Goal: Navigation & Orientation: Find specific page/section

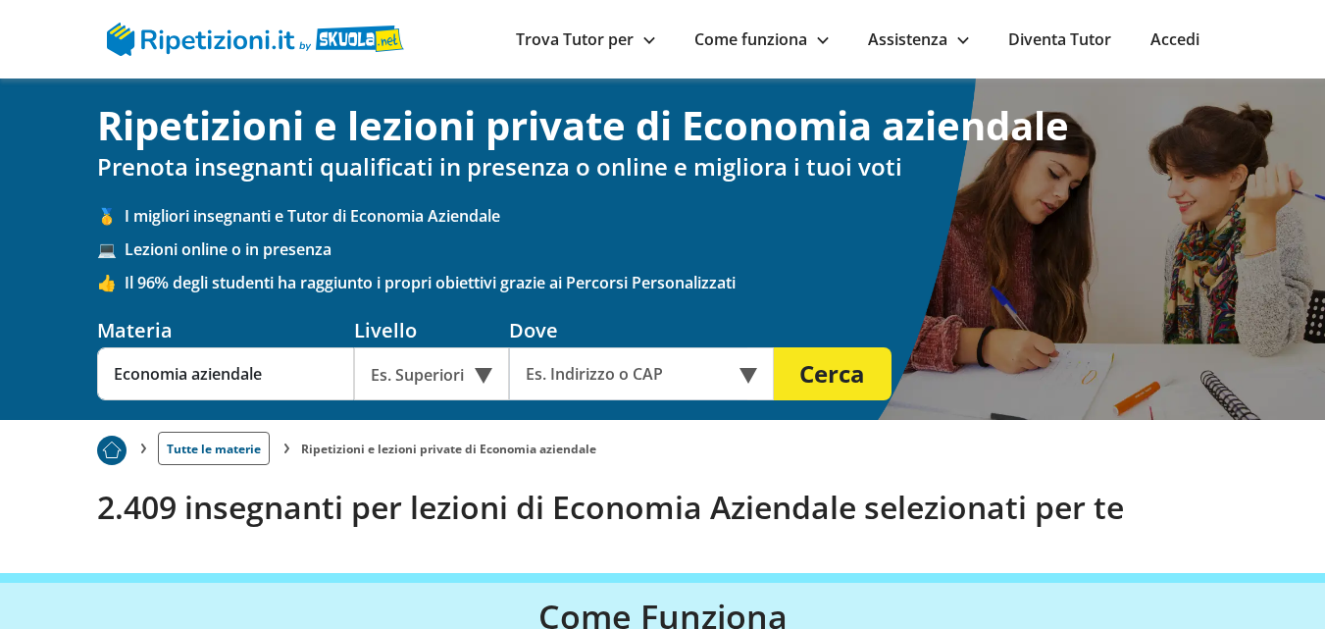
click at [1191, 25] on nav "Accedi Trova Tutor per ▲ Città Materie Materie online Obiettivi Percorsi Person…" at bounding box center [663, 39] width 1132 height 78
click at [1175, 37] on link "Accedi" at bounding box center [1174, 39] width 49 height 22
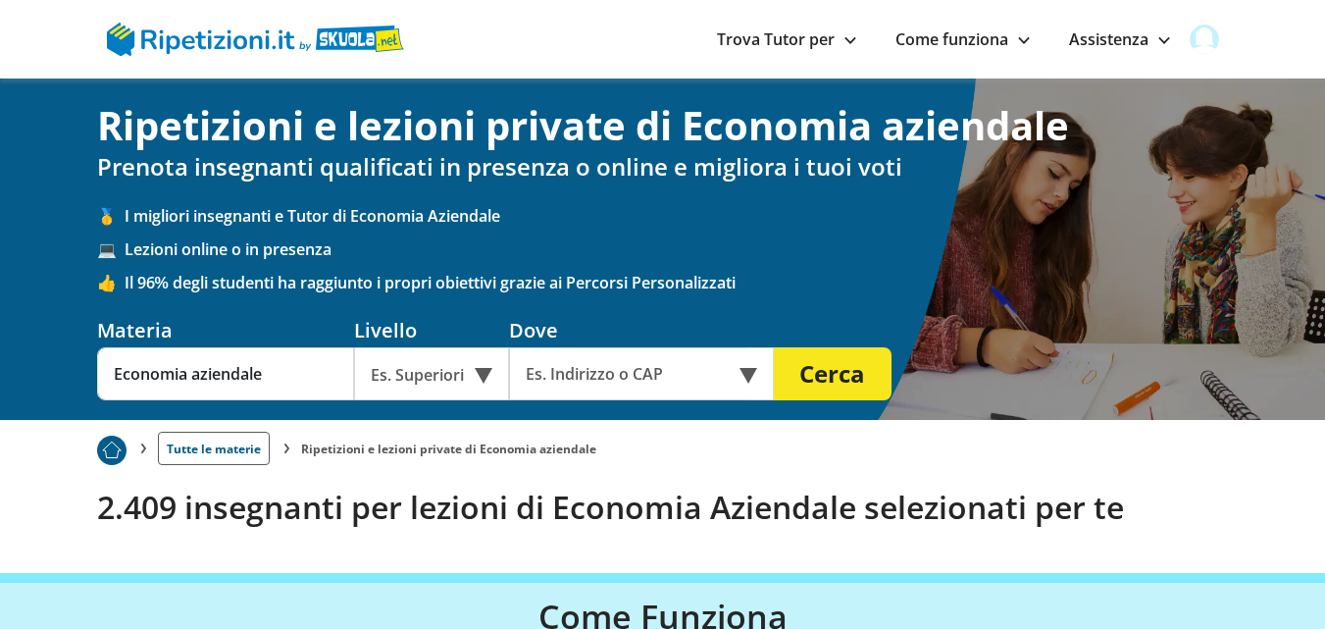
click at [1201, 44] on img at bounding box center [1203, 39] width 29 height 29
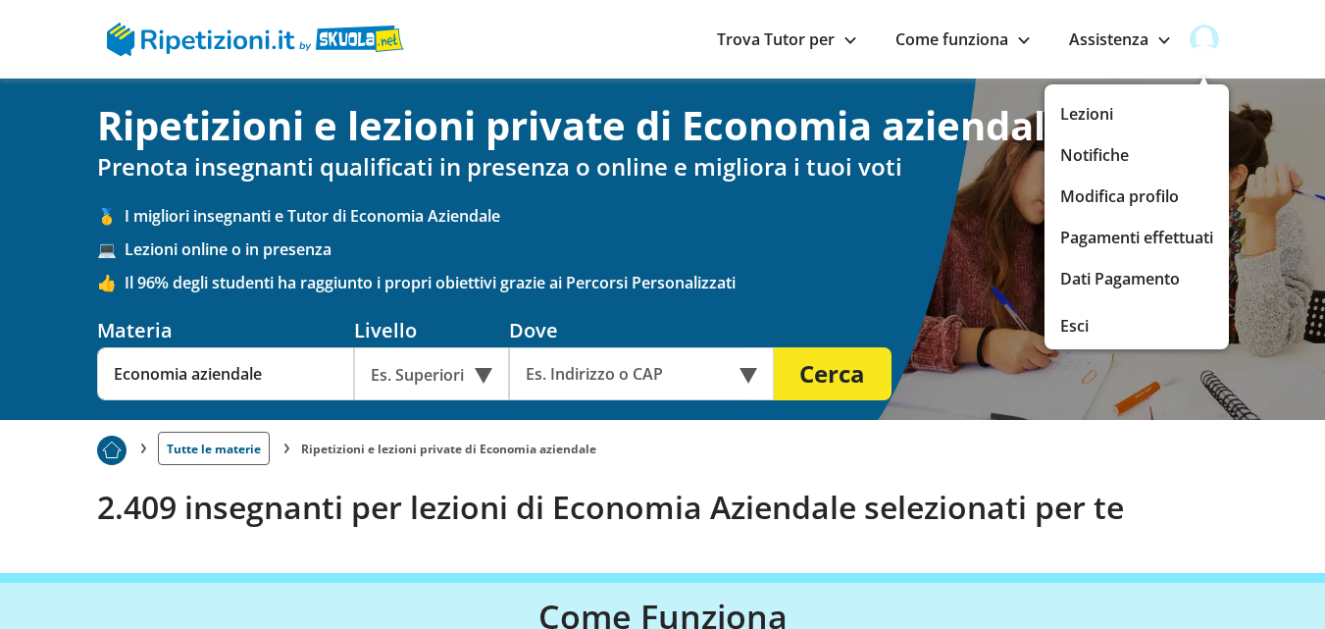
click at [1089, 148] on link "Notifiche" at bounding box center [1136, 154] width 153 height 27
